Goal: Task Accomplishment & Management: Manage account settings

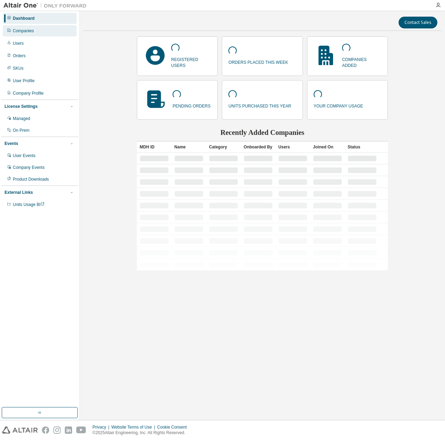
click at [27, 31] on div "Companies" at bounding box center [23, 31] width 21 height 6
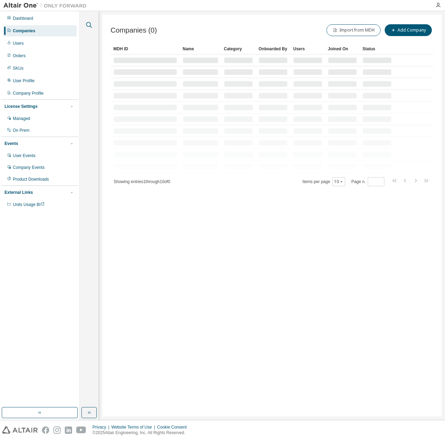
click at [93, 25] on icon "button" at bounding box center [89, 25] width 8 height 8
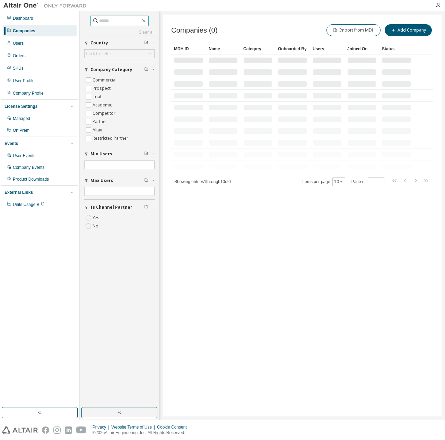
click at [129, 20] on input "text" at bounding box center [120, 20] width 42 height 7
type input "*"
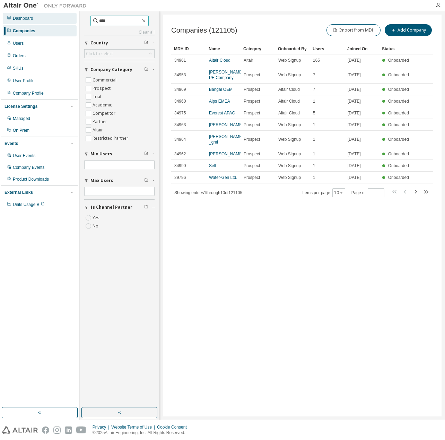
drag, startPoint x: 110, startPoint y: 21, endPoint x: 63, endPoint y: 22, distance: 46.1
click at [63, 22] on div "Dashboard Companies Users Orders SKUs User Profile Company Profile License Sett…" at bounding box center [222, 215] width 445 height 409
paste input "text"
type input "****"
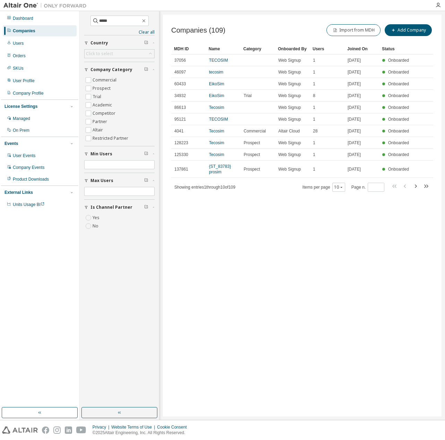
click at [417, 186] on icon "button" at bounding box center [415, 186] width 8 height 8
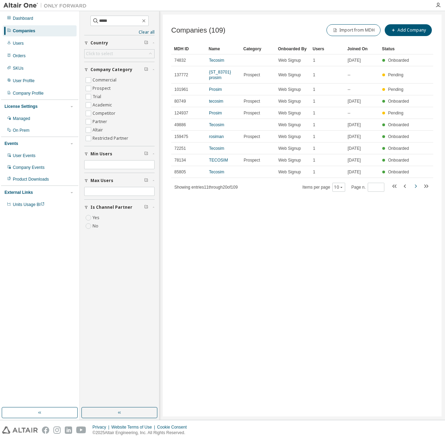
click at [417, 186] on icon "button" at bounding box center [416, 185] width 2 height 3
type input "*"
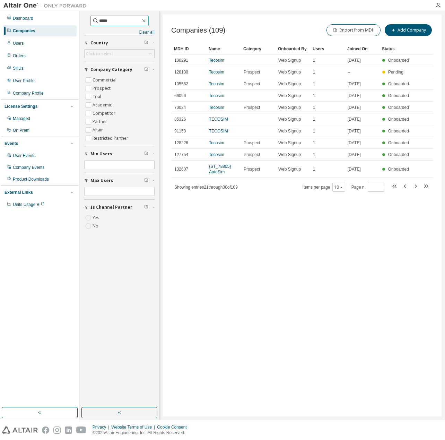
click at [99, 22] on input "****" at bounding box center [120, 20] width 42 height 7
type input "****"
click at [305, 211] on div "Companies (109) Import from MDH Add Company Clear Load Save Save As Field Opera…" at bounding box center [302, 216] width 279 height 402
click at [415, 184] on icon "button" at bounding box center [416, 185] width 2 height 3
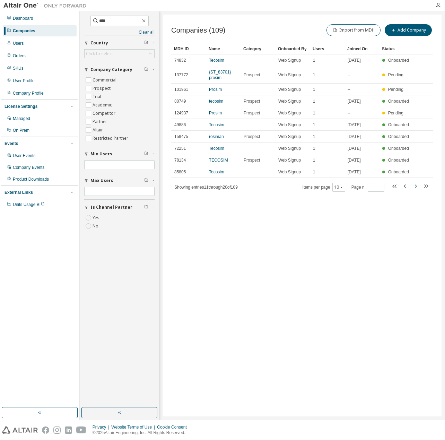
click at [414, 187] on icon "button" at bounding box center [415, 186] width 8 height 8
type input "*"
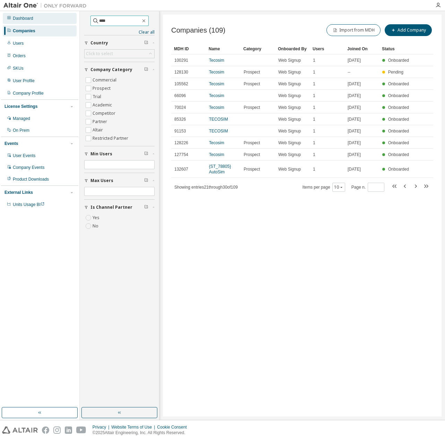
drag, startPoint x: 110, startPoint y: 19, endPoint x: 21, endPoint y: 19, distance: 89.4
click at [21, 19] on div "Dashboard Companies Users Orders SKUs User Profile Company Profile License Sett…" at bounding box center [222, 215] width 445 height 409
type input "*****"
type input "*"
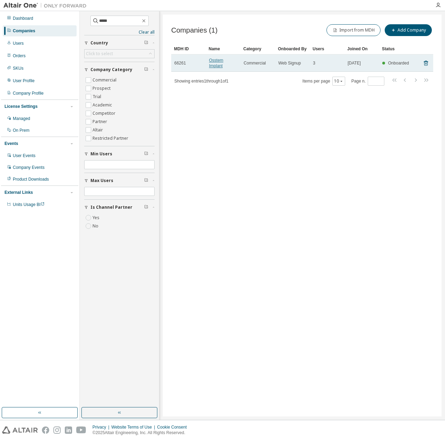
click at [221, 64] on link "Osstem Implant" at bounding box center [216, 63] width 14 height 10
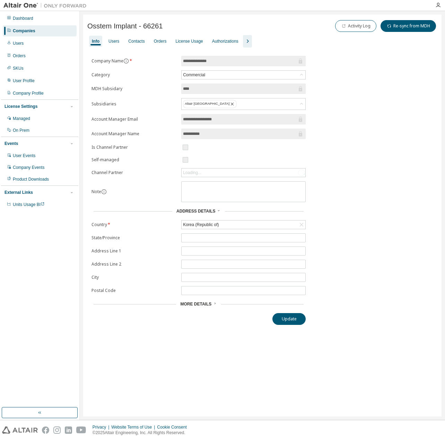
click at [245, 43] on icon "button" at bounding box center [247, 41] width 8 height 8
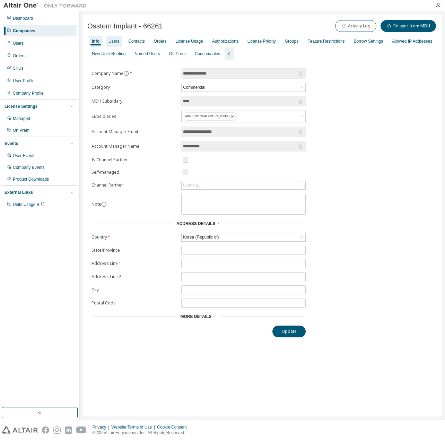
click at [115, 41] on div "Users" at bounding box center [113, 41] width 11 height 6
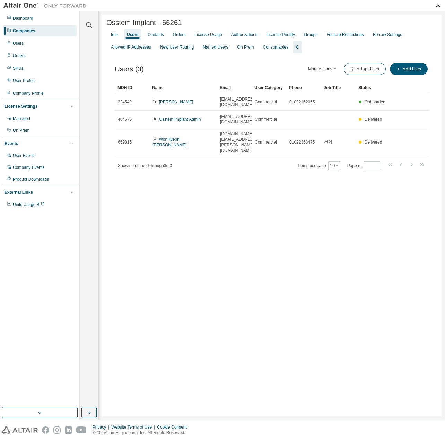
drag, startPoint x: 320, startPoint y: 174, endPoint x: 323, endPoint y: 171, distance: 4.7
click at [320, 174] on div "Osstem Implant - 66261 Clear Load Save Save As Field Operator Value Select filt…" at bounding box center [271, 216] width 339 height 402
click at [271, 37] on div "License Priority" at bounding box center [280, 35] width 28 height 6
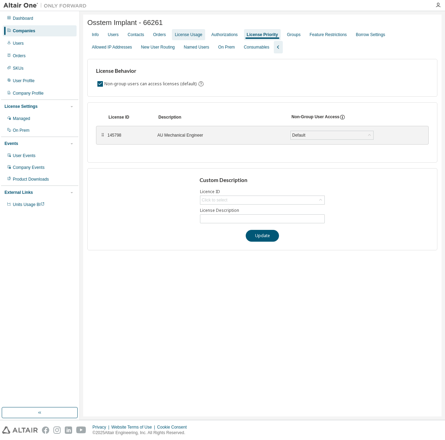
click at [199, 37] on div "License Usage" at bounding box center [188, 35] width 27 height 6
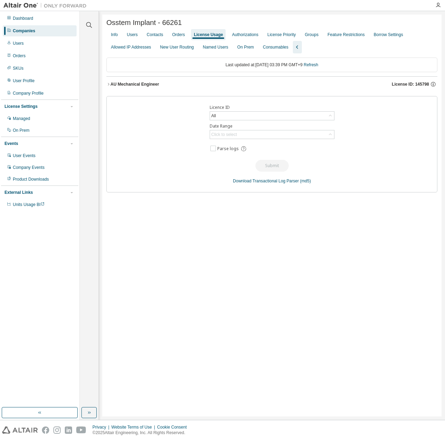
click at [143, 83] on div "AU Mechanical Engineer" at bounding box center [135, 84] width 49 height 6
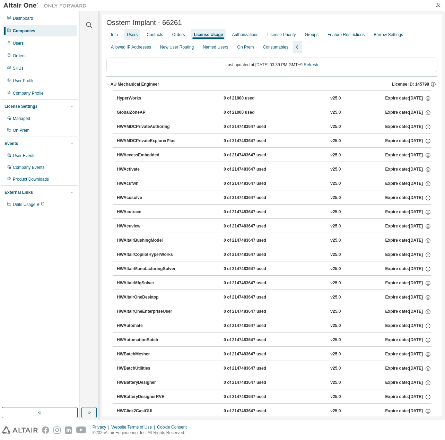
click at [130, 37] on div "Users" at bounding box center [132, 35] width 11 height 6
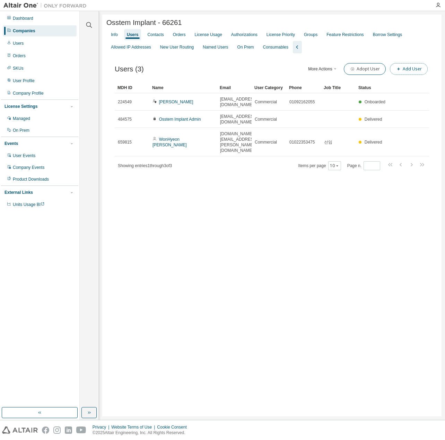
click at [406, 67] on button "Add User" at bounding box center [409, 69] width 38 height 12
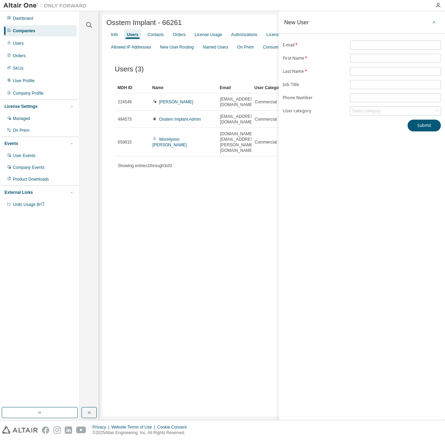
click at [435, 23] on icon "button" at bounding box center [433, 22] width 5 height 6
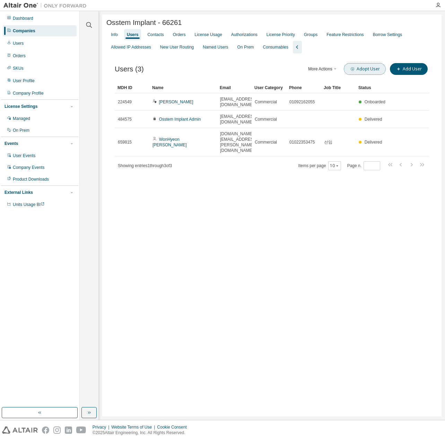
click at [354, 71] on icon "button" at bounding box center [352, 69] width 4 height 4
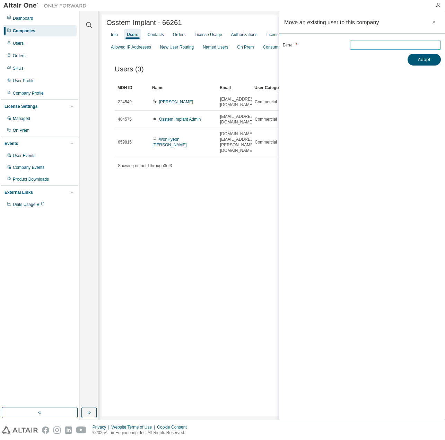
click at [373, 46] on input "email" at bounding box center [395, 45] width 87 height 6
paste input "**********"
type input "**********"
click at [368, 83] on div "**********" at bounding box center [362, 215] width 166 height 409
click at [433, 60] on button "Adopt" at bounding box center [424, 60] width 33 height 12
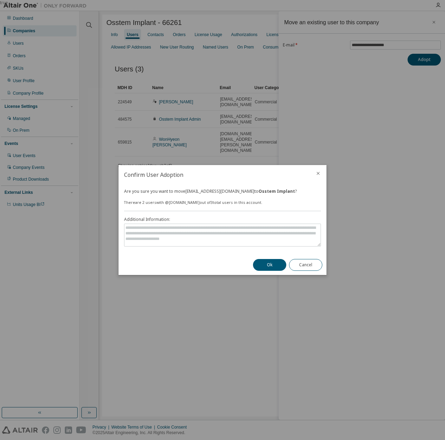
click at [252, 267] on div "Ok Cancel" at bounding box center [288, 265] width 78 height 20
click at [263, 264] on button "Ok" at bounding box center [269, 265] width 33 height 12
click at [307, 270] on button "Cancel" at bounding box center [305, 265] width 33 height 12
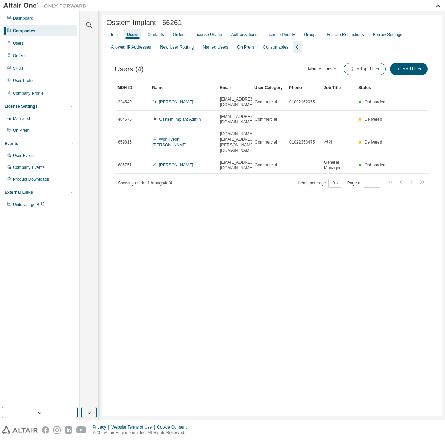
drag, startPoint x: 344, startPoint y: 271, endPoint x: 348, endPoint y: 267, distance: 5.6
click at [345, 270] on div "Osstem Implant - 66261 Clear Load Save Save As Field Operator Value Select filt…" at bounding box center [271, 216] width 339 height 402
click at [92, 24] on icon "button" at bounding box center [89, 25] width 8 height 8
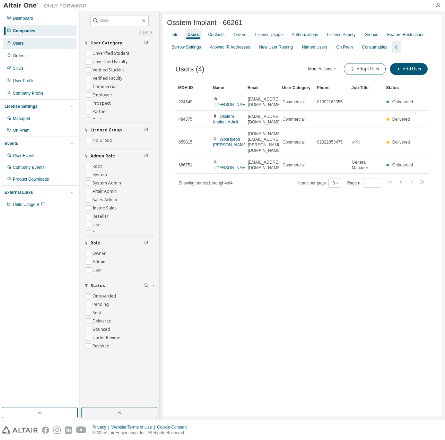
click at [41, 40] on div "Users" at bounding box center [40, 43] width 74 height 11
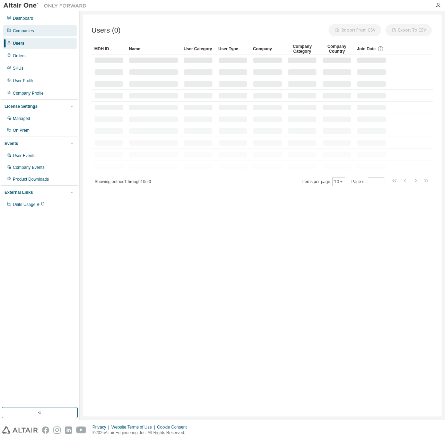
click at [41, 32] on div "Companies" at bounding box center [40, 30] width 74 height 11
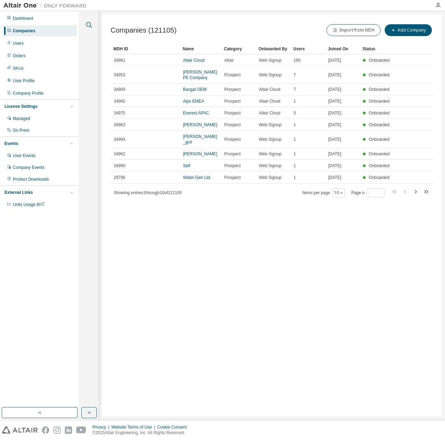
click at [89, 26] on icon "button" at bounding box center [89, 25] width 8 height 8
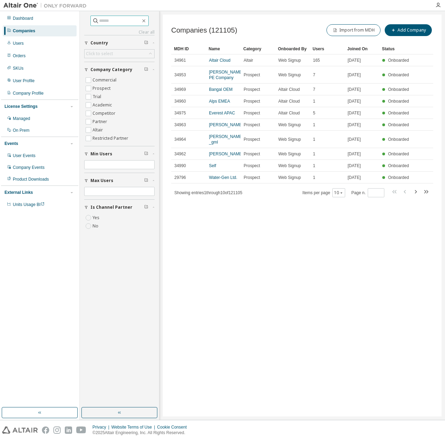
click at [119, 24] on input "text" at bounding box center [120, 20] width 42 height 7
paste input "****"
type input "****"
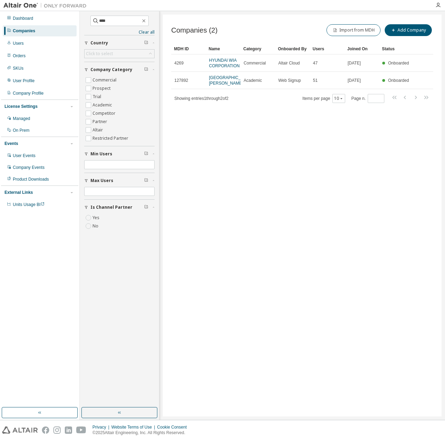
click at [278, 99] on div "Showing entries 1 through 2 of 2 Items per page 10 Page n. *" at bounding box center [302, 98] width 262 height 10
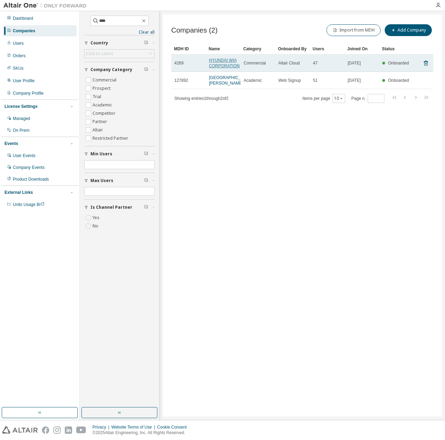
click at [222, 61] on link "HYUNDAI WIA CORPORATION" at bounding box center [224, 63] width 30 height 10
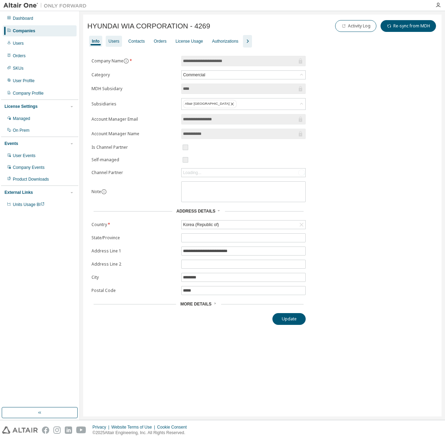
click at [116, 46] on div "Users" at bounding box center [114, 41] width 16 height 11
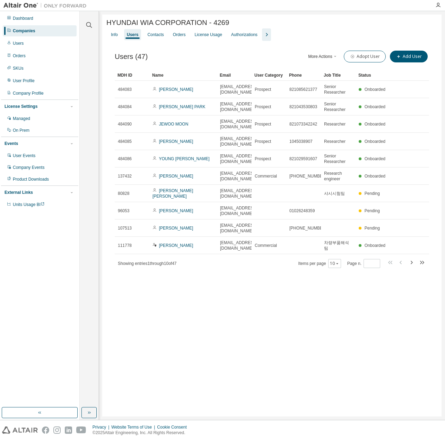
click at [349, 374] on div "HYUNDAI WIA CORPORATION - 4269 Clear Load Save Save As Field Operator Value Sel…" at bounding box center [271, 216] width 339 height 402
click at [263, 33] on icon "button" at bounding box center [266, 34] width 8 height 8
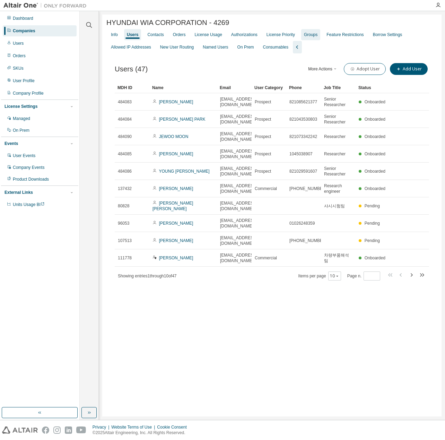
click at [304, 40] on div "Groups" at bounding box center [310, 34] width 19 height 11
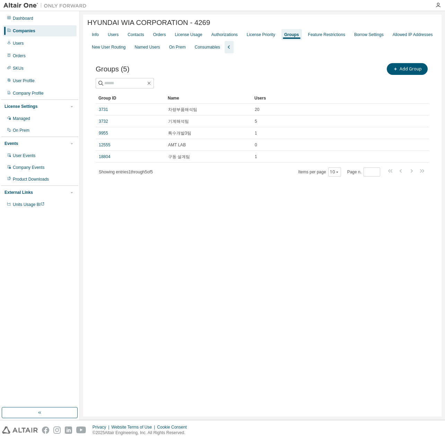
click at [229, 204] on div "HYUNDAI WIA CORPORATION - 4269 Clear Load Save Save As Field Operator Value Sel…" at bounding box center [262, 216] width 358 height 402
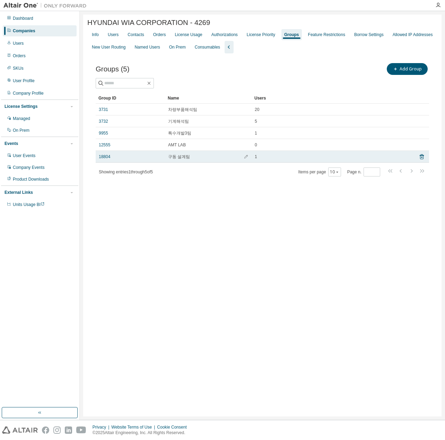
click at [183, 153] on td "구동 설계팀" at bounding box center [208, 157] width 87 height 12
click at [171, 161] on td "구동 설계팀" at bounding box center [208, 157] width 87 height 12
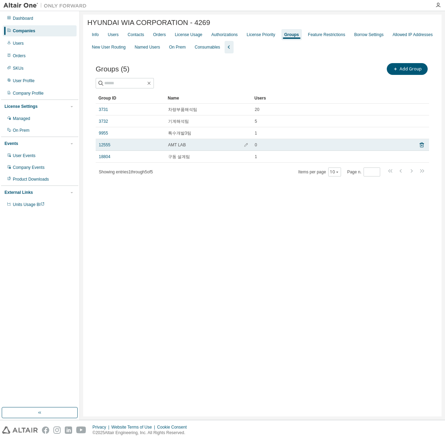
click at [182, 147] on span "AMT LAB" at bounding box center [177, 145] width 18 height 6
click at [104, 145] on link "12555" at bounding box center [104, 145] width 11 height 6
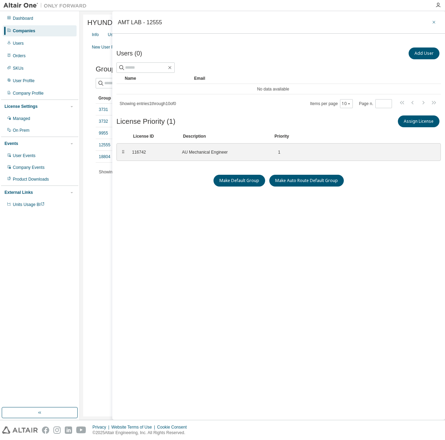
click at [433, 20] on icon "button" at bounding box center [433, 22] width 5 height 6
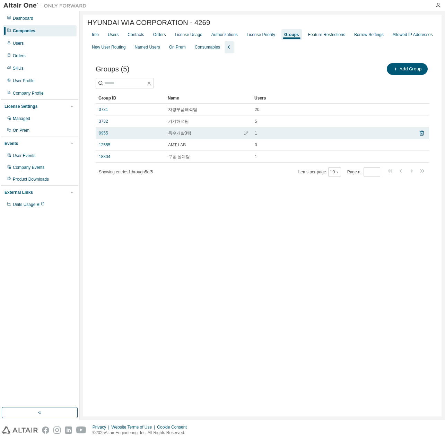
click at [101, 134] on link "9955" at bounding box center [103, 133] width 9 height 6
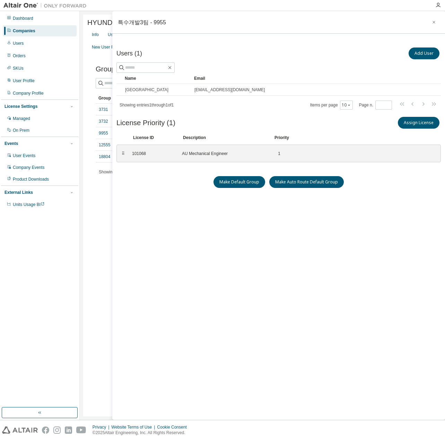
click at [431, 21] on button "button" at bounding box center [433, 22] width 11 height 11
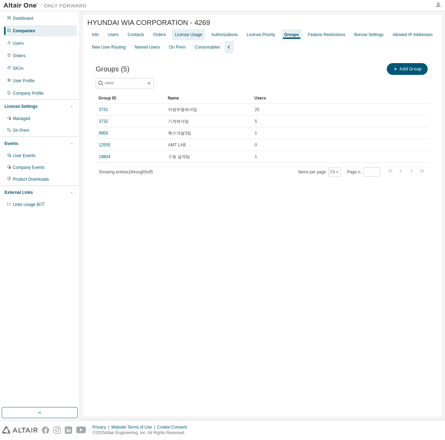
click at [199, 37] on div "License Usage" at bounding box center [188, 34] width 33 height 11
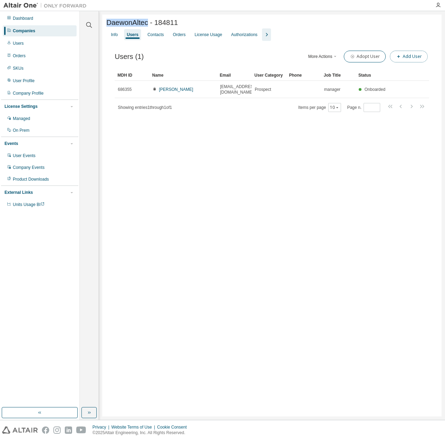
click at [411, 57] on button "Add User" at bounding box center [409, 57] width 38 height 12
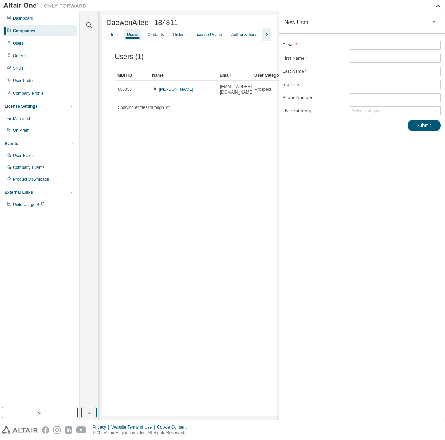
click at [383, 38] on div "New User E-mail * First Name * Last Name * Job Title Phone Number User category…" at bounding box center [362, 215] width 166 height 409
click at [379, 44] on input "text" at bounding box center [395, 45] width 87 height 6
paste input "**********"
type input "**********"
click at [435, 21] on icon "button" at bounding box center [433, 22] width 5 height 6
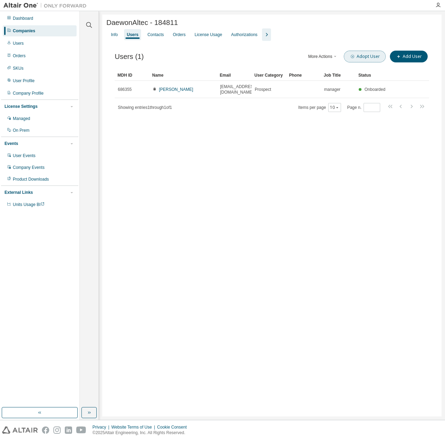
click at [359, 55] on button "Adopt User" at bounding box center [365, 57] width 42 height 12
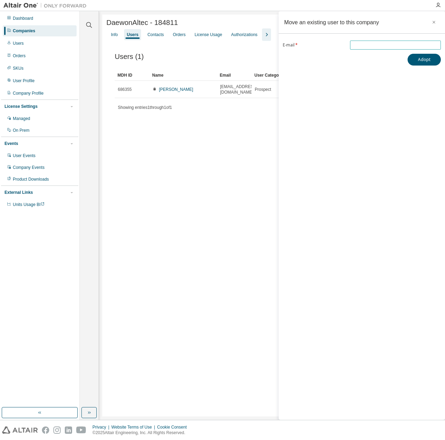
drag, startPoint x: 357, startPoint y: 45, endPoint x: 373, endPoint y: 47, distance: 16.7
click at [357, 45] on input "email" at bounding box center [395, 45] width 87 height 6
paste input "**********"
type input "**********"
drag, startPoint x: 342, startPoint y: 119, endPoint x: 378, endPoint y: 90, distance: 46.9
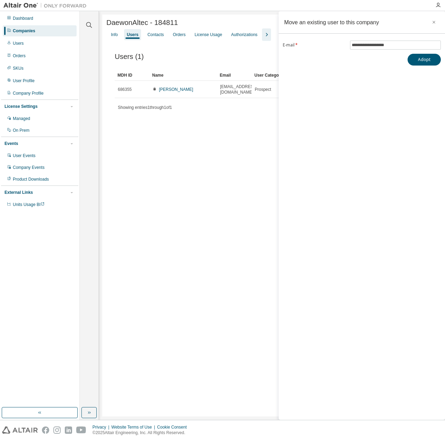
click at [347, 115] on div "**********" at bounding box center [362, 215] width 166 height 409
click at [423, 60] on button "Adopt" at bounding box center [424, 60] width 33 height 12
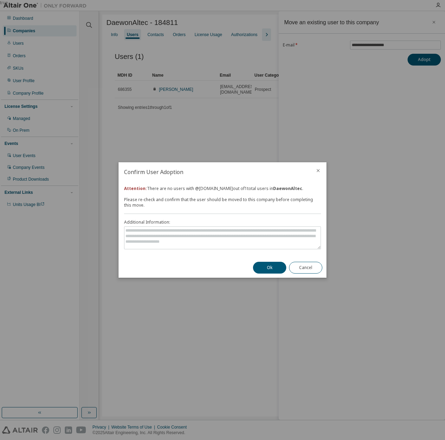
click at [253, 265] on div "Ok Cancel" at bounding box center [288, 267] width 78 height 20
click at [264, 266] on button "Ok" at bounding box center [269, 268] width 33 height 12
drag, startPoint x: 292, startPoint y: 272, endPoint x: 296, endPoint y: 269, distance: 4.9
click at [293, 271] on button "Cancel" at bounding box center [305, 268] width 33 height 12
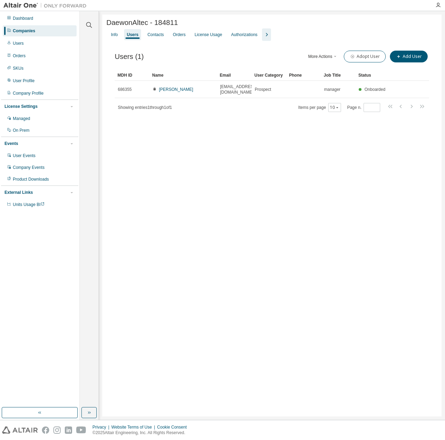
click at [297, 268] on div "DaewonAltec - 184811 Clear Load Save Save As Field Operator Value Select filter…" at bounding box center [271, 216] width 339 height 402
click at [299, 267] on div "DaewonAltec - 184811 Clear Load Save Save As Field Operator Value Select filter…" at bounding box center [271, 216] width 339 height 402
